Goal: Ask a question

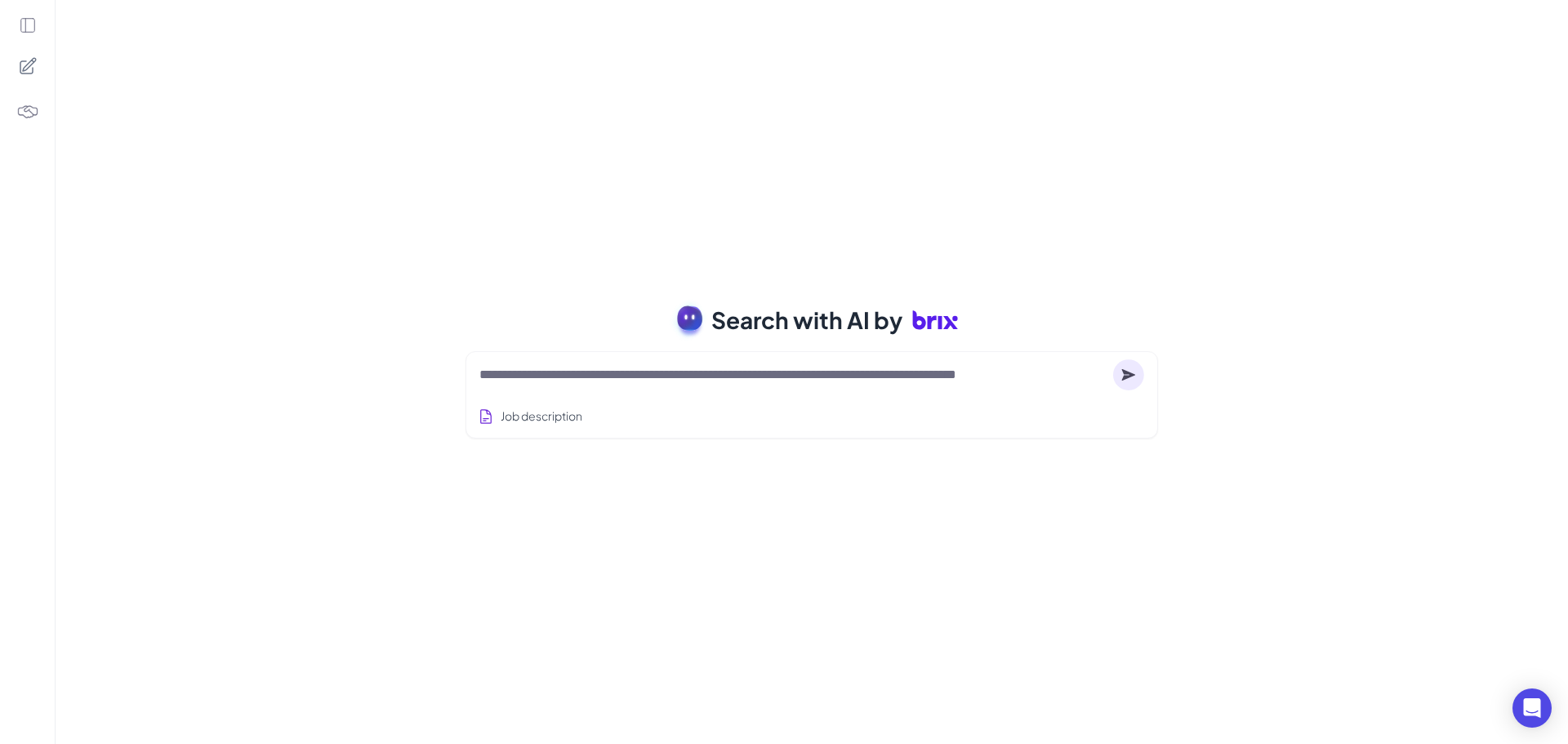
click at [565, 371] on textarea at bounding box center [793, 374] width 627 height 20
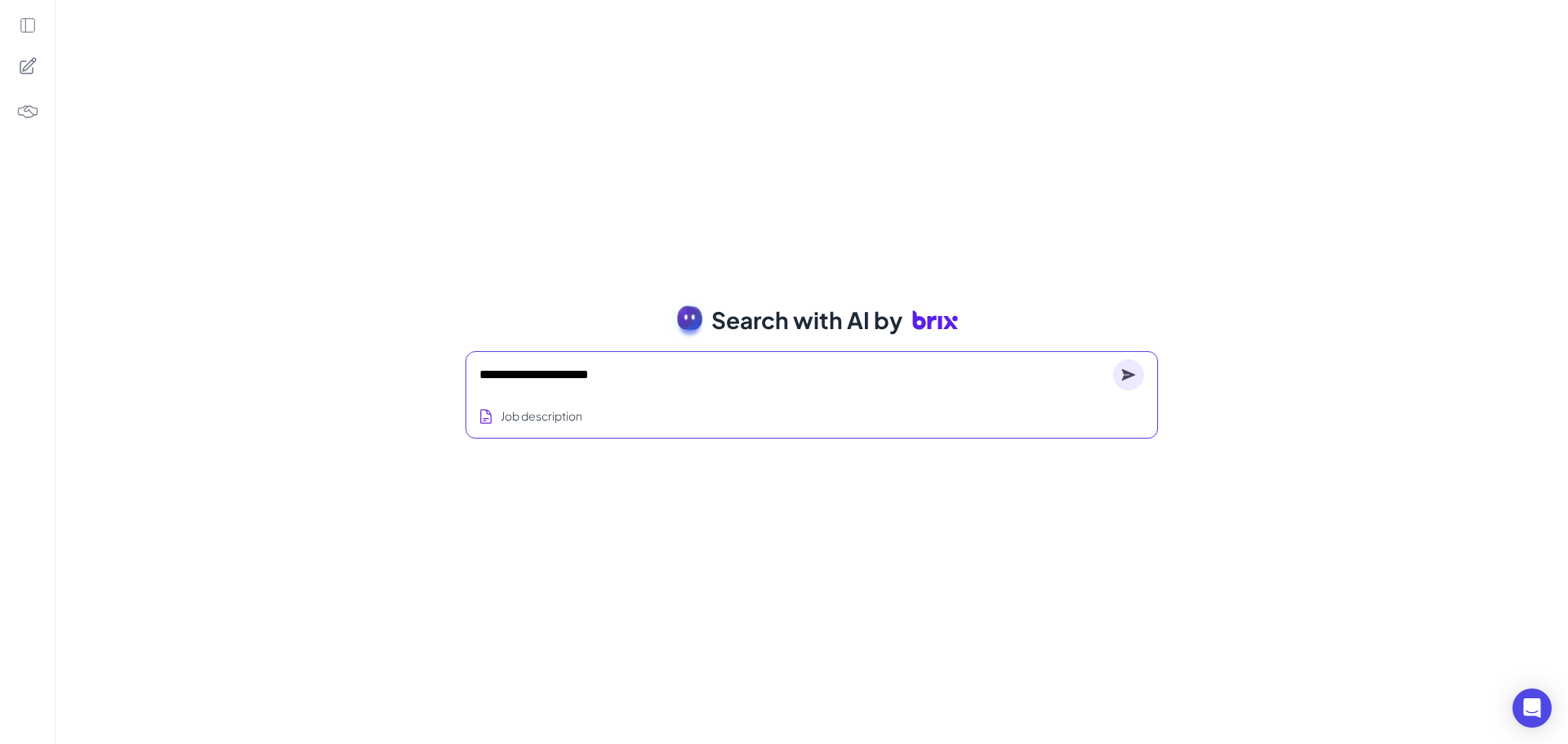
type textarea "**********"
